Goal: Information Seeking & Learning: Learn about a topic

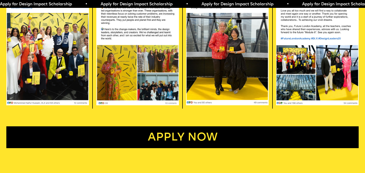
scroll to position [1093, 0]
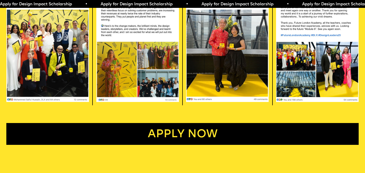
click at [110, 4] on span "Apply for Design Impact Scholarship • Apply for Design Impact Scholarship • App…" at bounding box center [251, 4] width 504 height 4
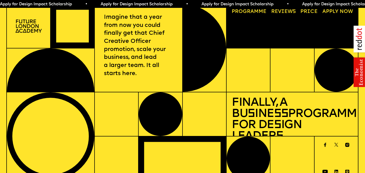
scroll to position [4, 0]
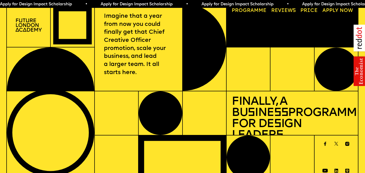
click at [257, 12] on link "Progr a mme" at bounding box center [249, 11] width 40 height 10
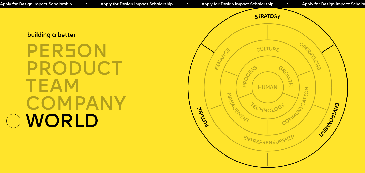
scroll to position [1302, 0]
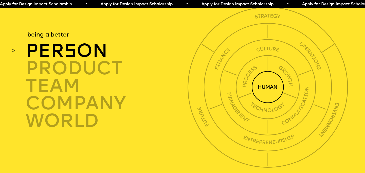
click at [125, 45] on div "per s on" at bounding box center [108, 50] width 164 height 17
click at [103, 46] on div "per s on" at bounding box center [108, 50] width 164 height 17
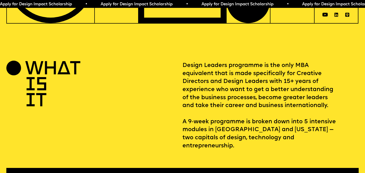
scroll to position [160, 0]
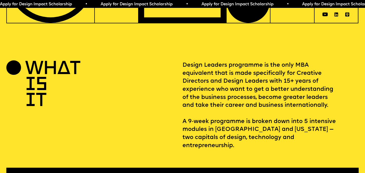
click at [188, 69] on p "Design Leaders programme is the only MBA equivalent that is made specifically f…" at bounding box center [270, 105] width 176 height 88
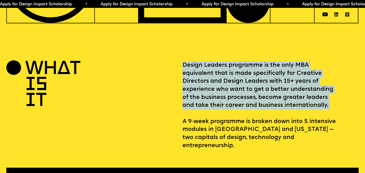
click at [188, 69] on p "Design Leaders programme is the only MBA equivalent that is made specifically f…" at bounding box center [270, 105] width 176 height 88
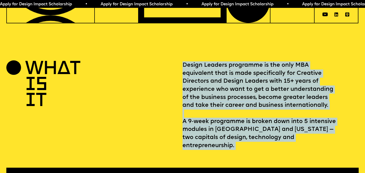
click at [229, 133] on p "Design Leaders programme is the only MBA equivalent that is made specifically f…" at bounding box center [270, 105] width 176 height 88
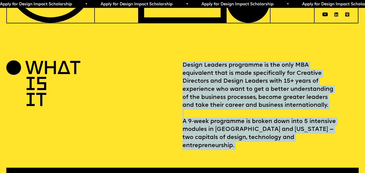
copy p "Design Leaders programme is the only MBA equivalent that is made specifically f…"
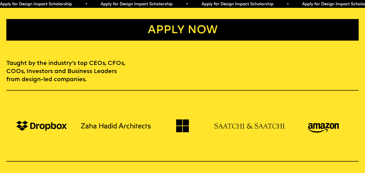
scroll to position [0, 0]
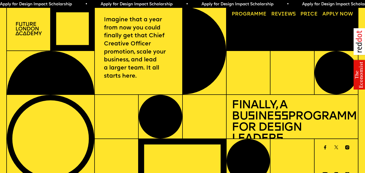
click at [285, 13] on link "Reviews" at bounding box center [284, 14] width 30 height 10
click at [36, 33] on img at bounding box center [28, 28] width 26 height 13
click at [64, 33] on div at bounding box center [72, 29] width 43 height 44
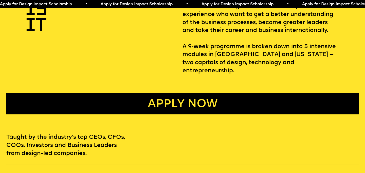
scroll to position [236, 0]
